Goal: Navigation & Orientation: Understand site structure

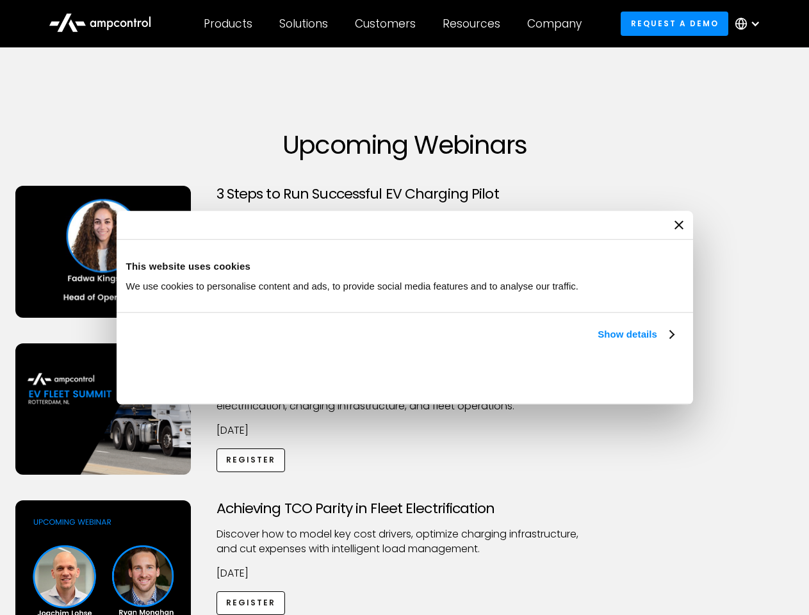
click at [597, 342] on link "Show details" at bounding box center [635, 334] width 76 height 15
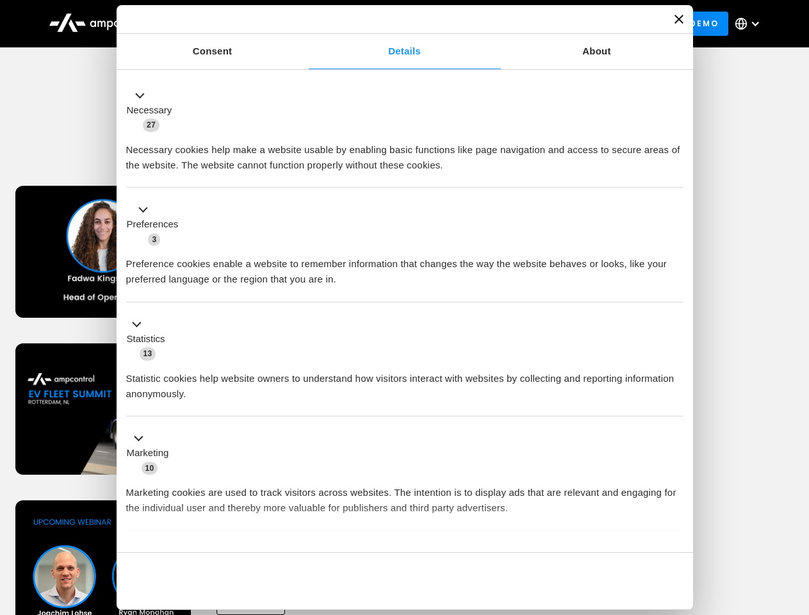
click at [675, 173] on div "Necessary cookies help make a website usable by enabling basic functions like p…" at bounding box center [404, 153] width 557 height 40
click at [795, 516] on div "Achieving TCO Parity in Fleet Electrification Discover how to model key cost dr…" at bounding box center [405, 600] width 804 height 201
click at [394, 24] on div "Customers" at bounding box center [385, 24] width 61 height 14
click at [227, 24] on div "Products" at bounding box center [228, 24] width 49 height 14
click at [304, 24] on div "Solutions" at bounding box center [303, 24] width 49 height 14
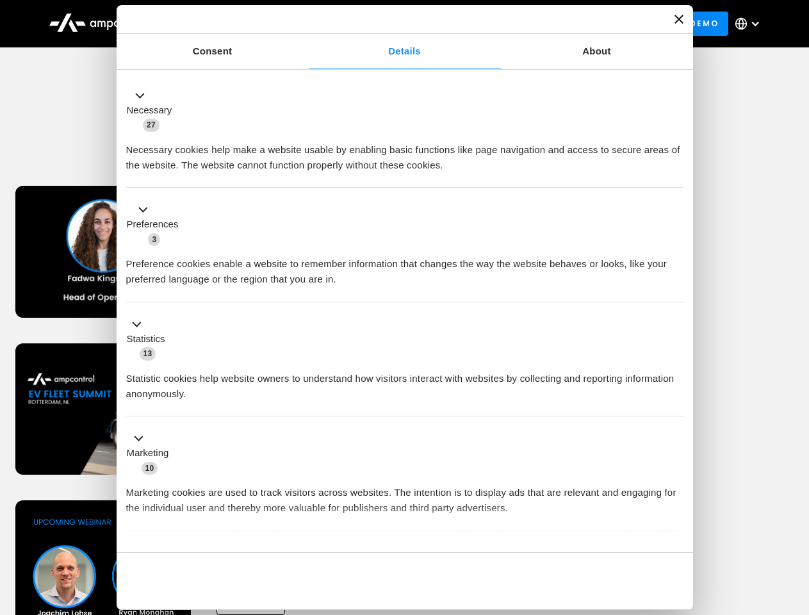
click at [387, 24] on div "Customers" at bounding box center [385, 24] width 61 height 14
click at [474, 24] on div "Resources" at bounding box center [471, 24] width 58 height 14
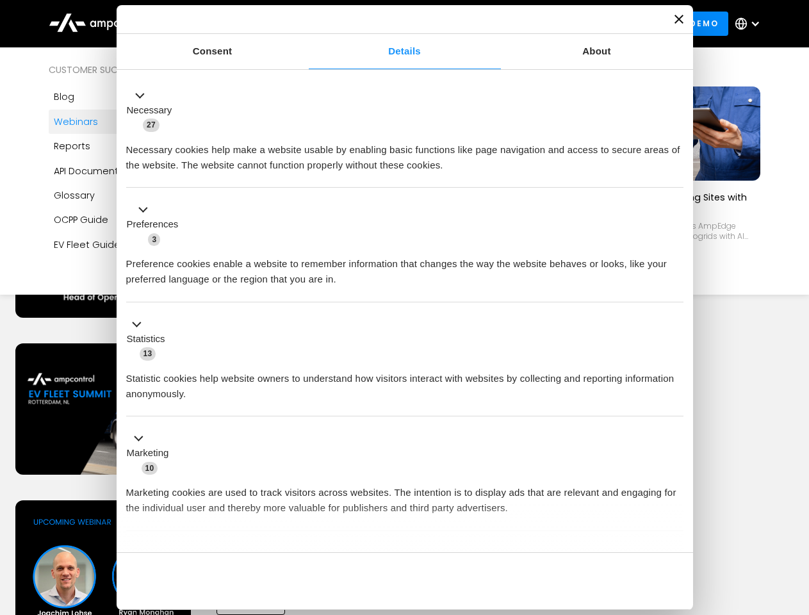
click at [558, 24] on div "Company" at bounding box center [554, 24] width 54 height 14
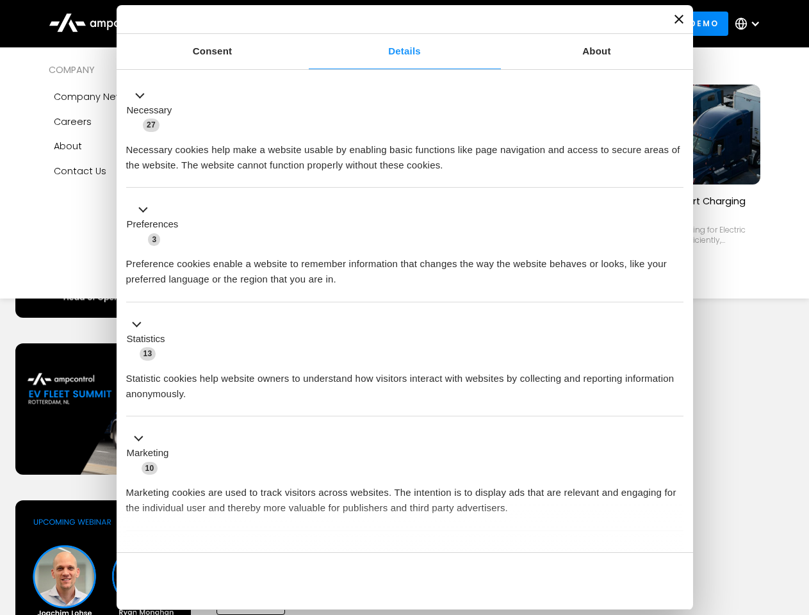
click at [751, 24] on div at bounding box center [755, 24] width 10 height 10
